Goal: Find specific page/section: Find specific page/section

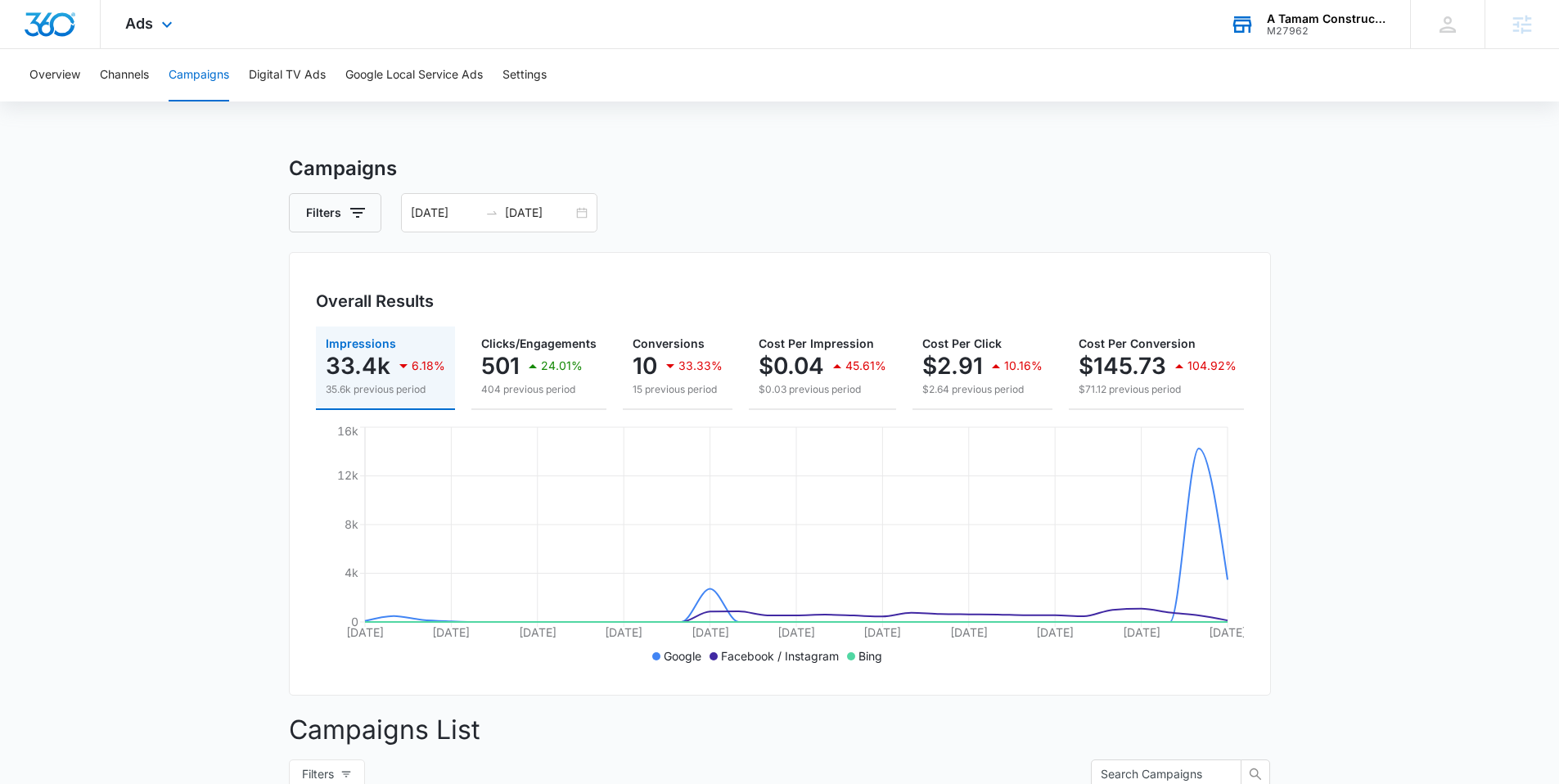
drag, startPoint x: 1286, startPoint y: 21, endPoint x: 1300, endPoint y: 33, distance: 18.4
click at [1287, 21] on div "A Tamam Construction" at bounding box center [1327, 18] width 119 height 13
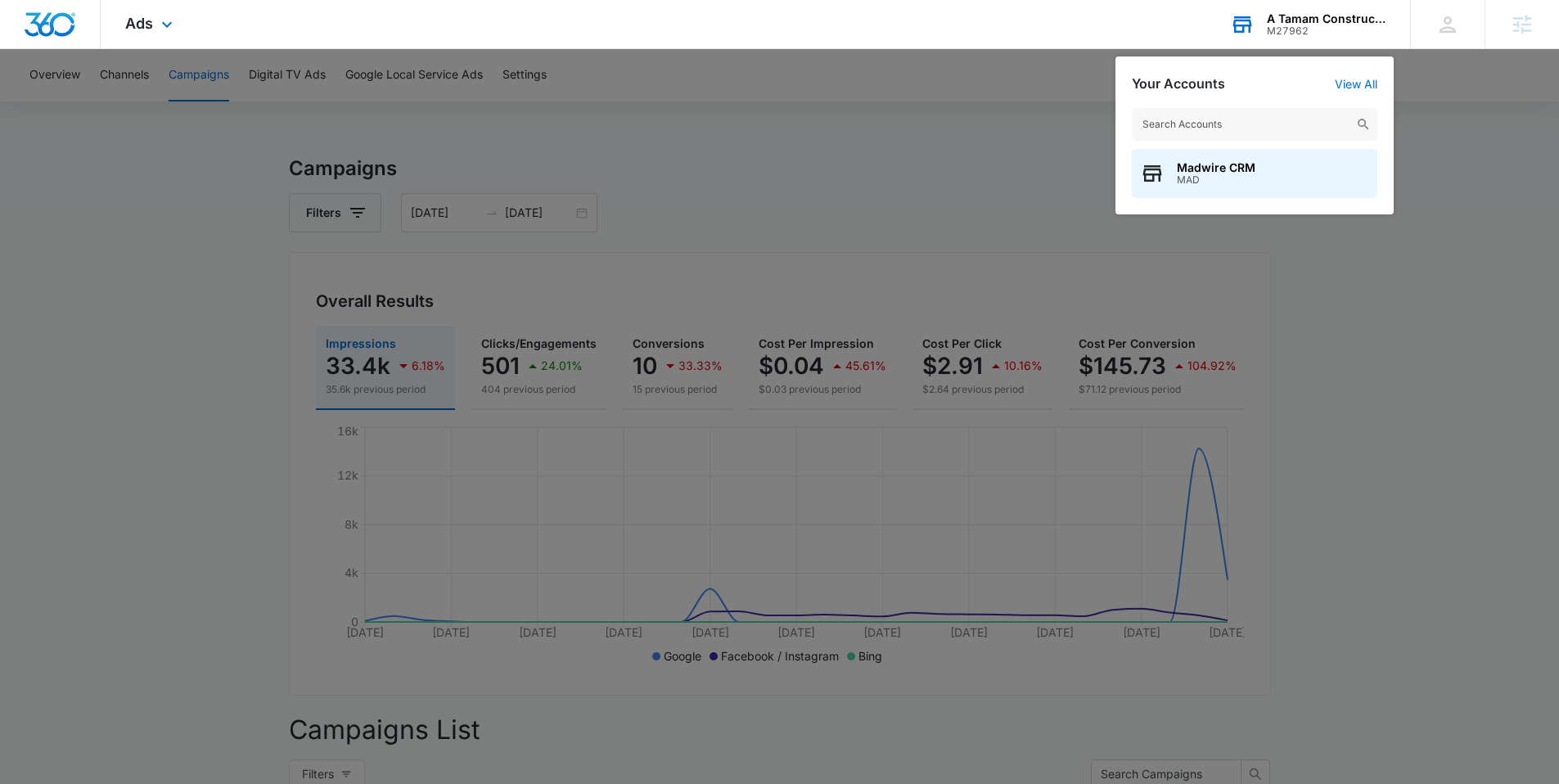
click at [1246, 127] on input "text" at bounding box center [1255, 125] width 246 height 33
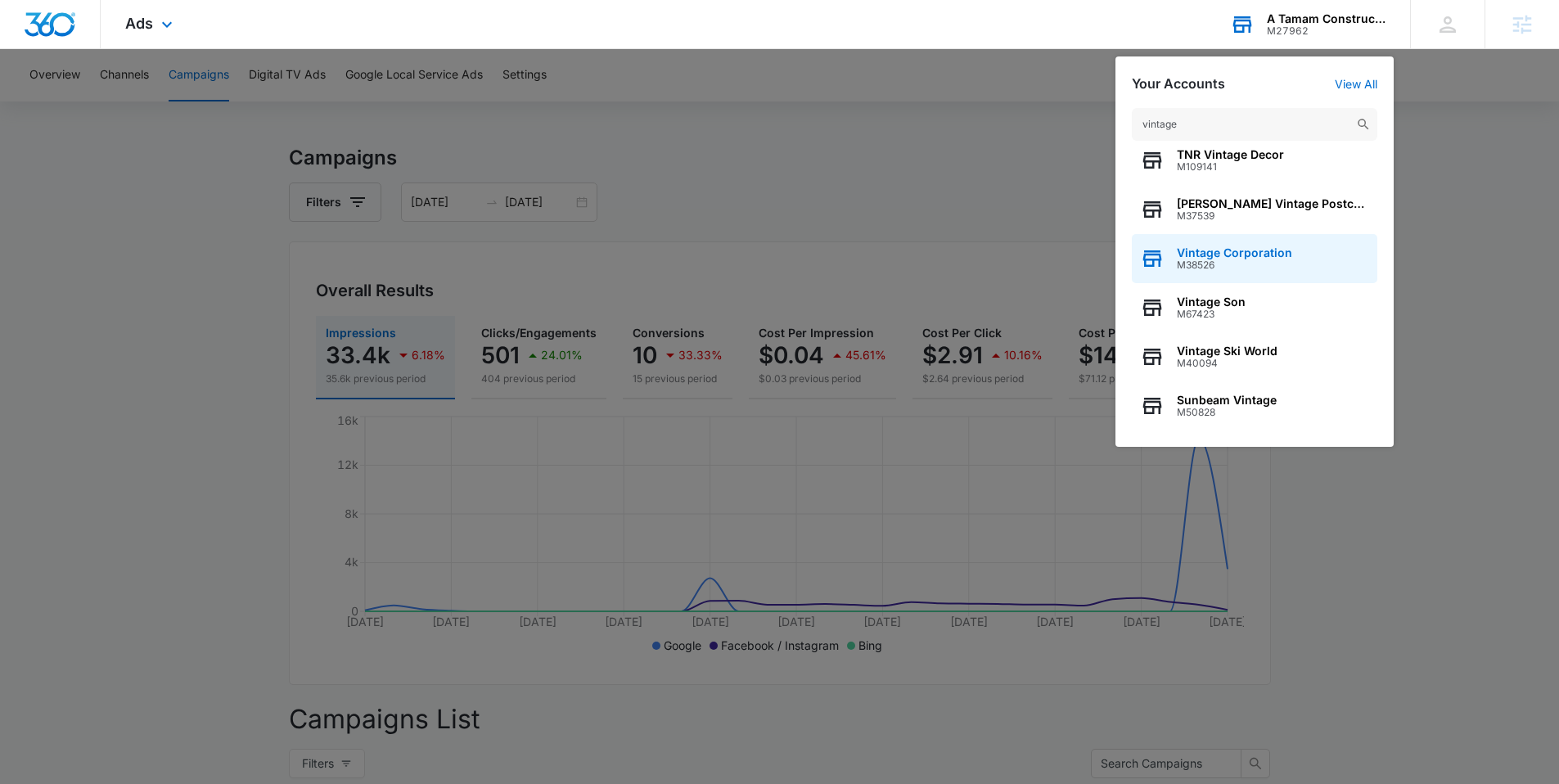
scroll to position [26, 0]
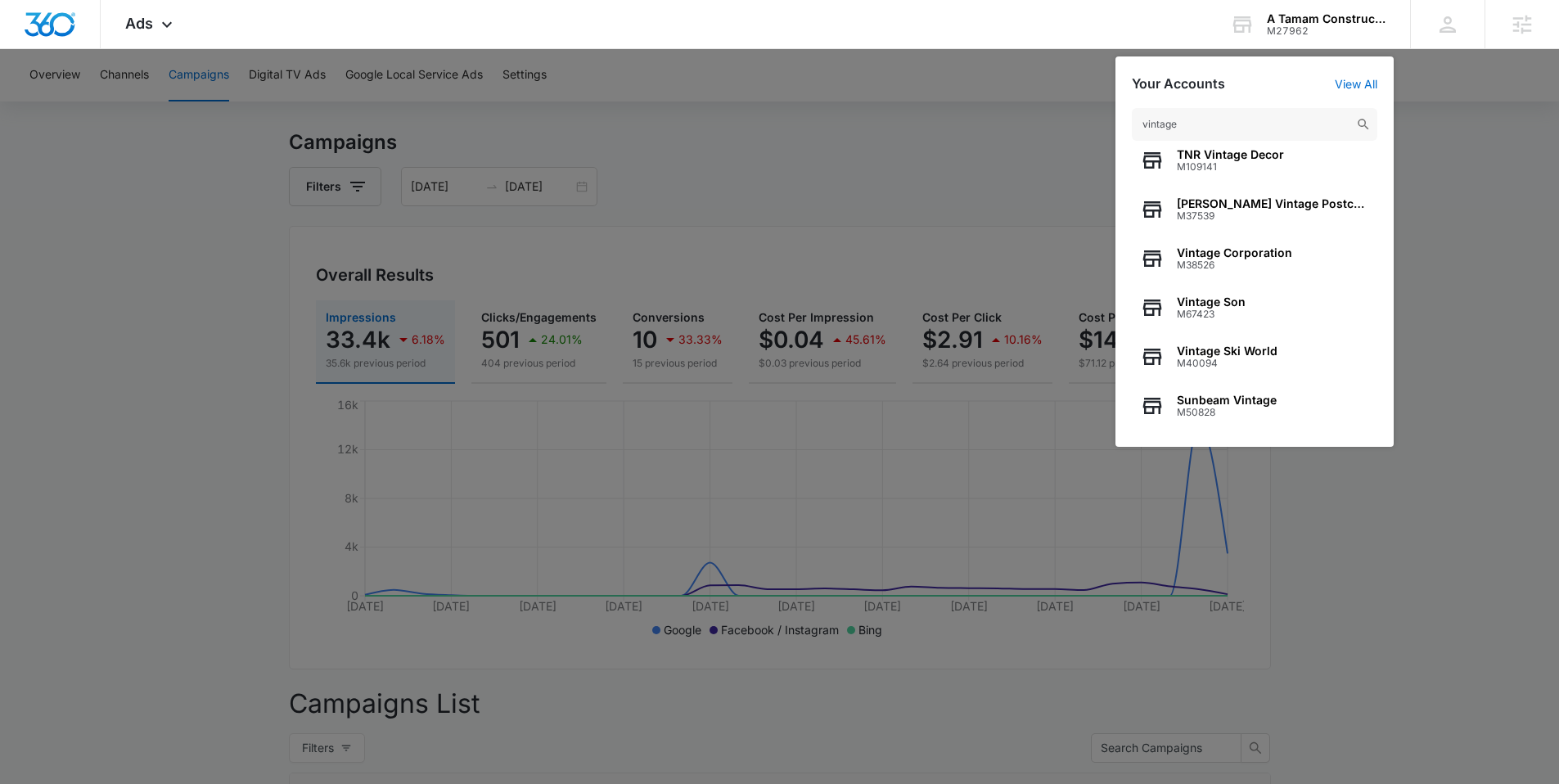
type input "vintage"
click at [834, 157] on div at bounding box center [780, 392] width 1559 height 784
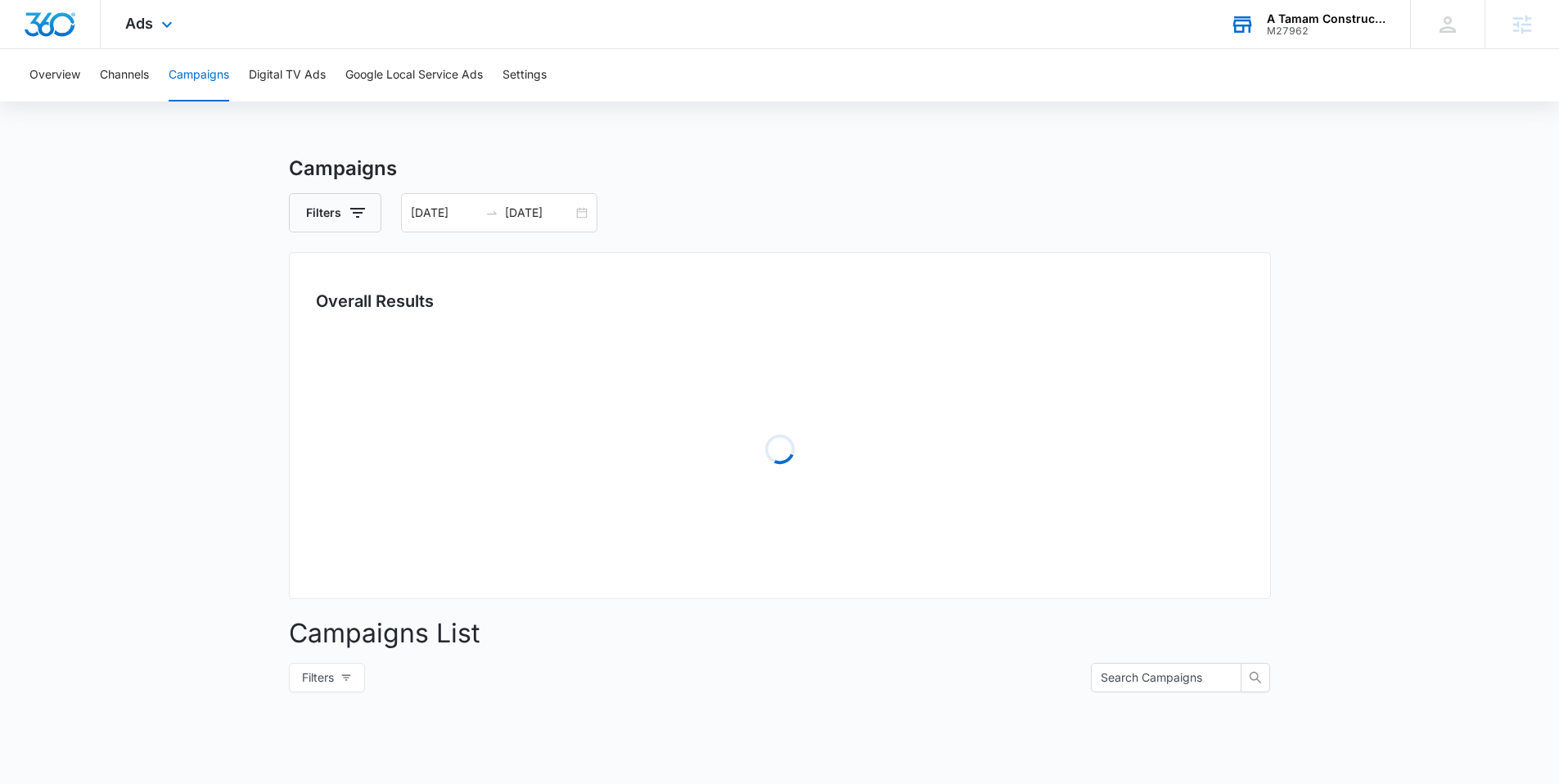
click at [1306, 22] on div "A Tamam Construction" at bounding box center [1327, 18] width 119 height 13
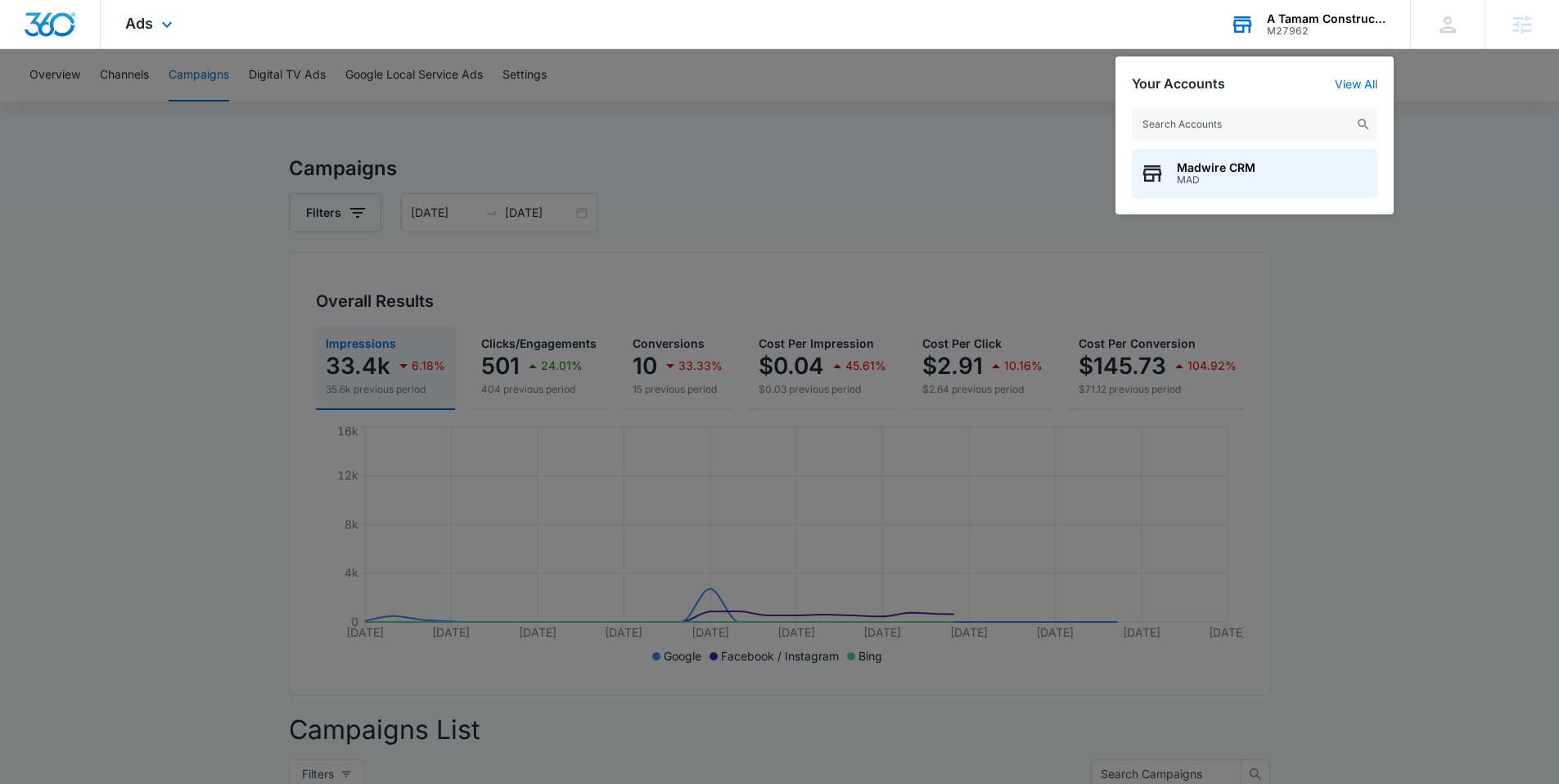
click at [1224, 134] on input "text" at bounding box center [1255, 125] width 246 height 33
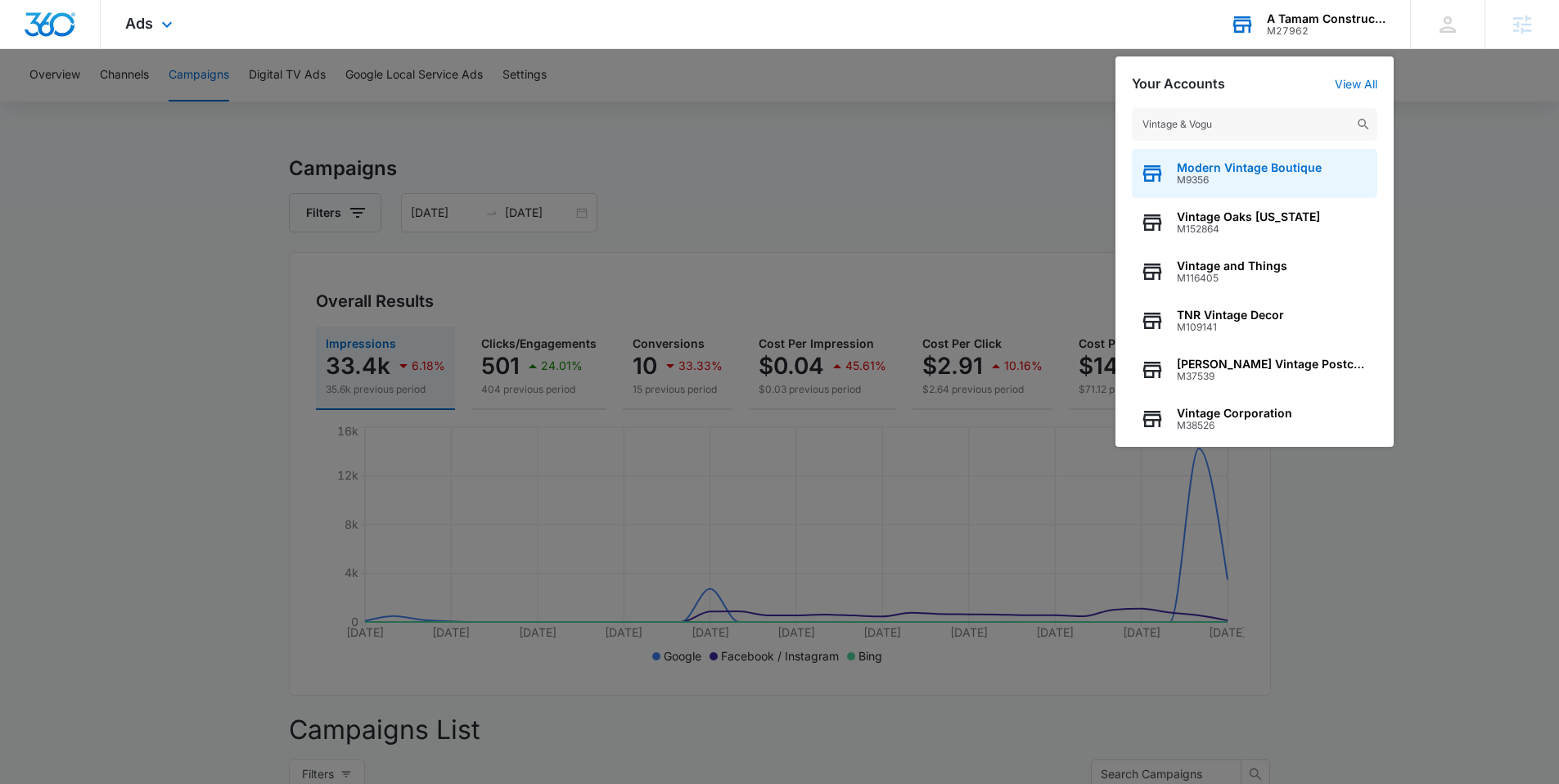
type input "Vintage & Vogue"
